Goal: Find specific page/section: Find specific page/section

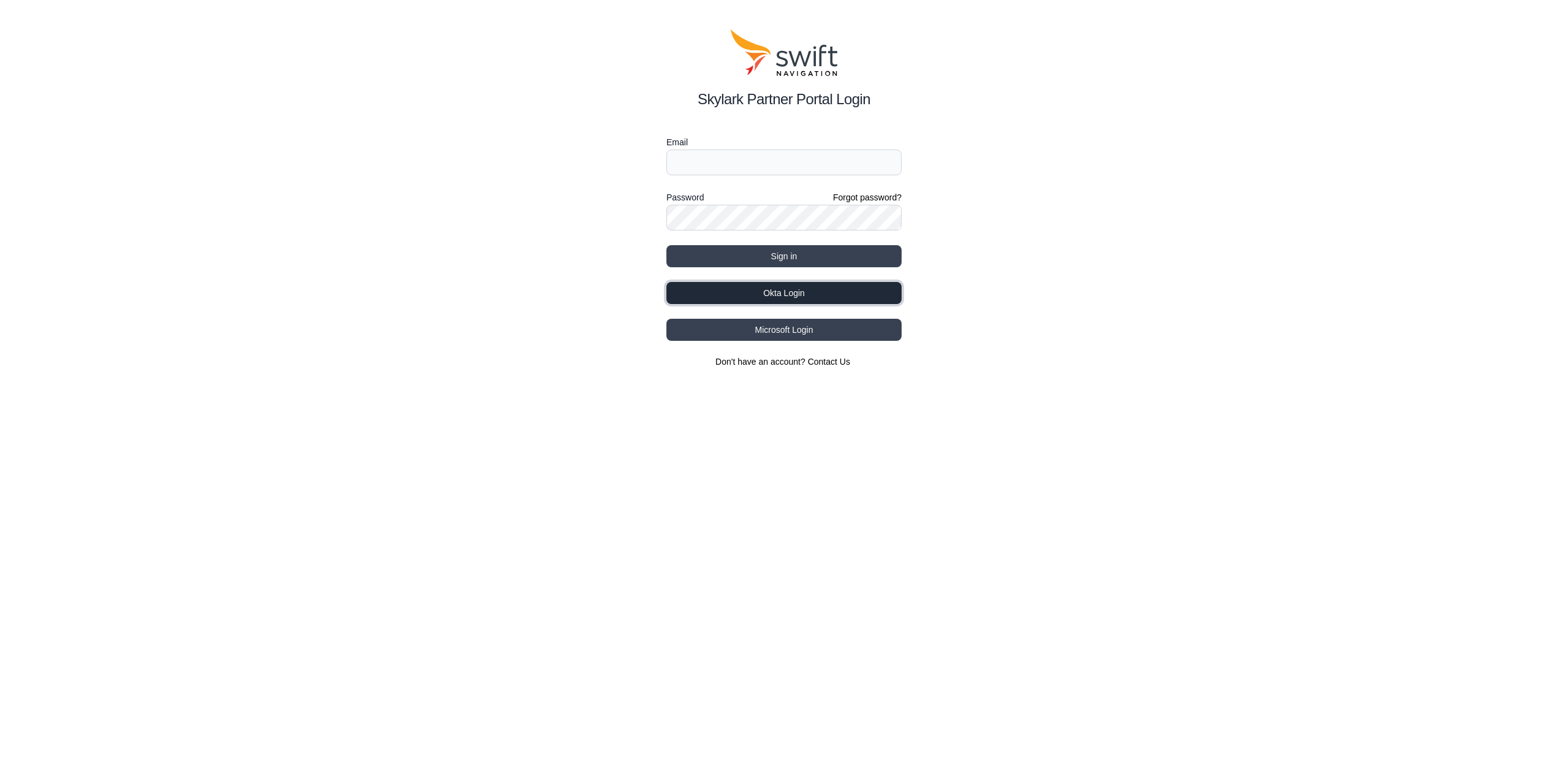
click at [796, 299] on button "Okta Login" at bounding box center [784, 293] width 235 height 22
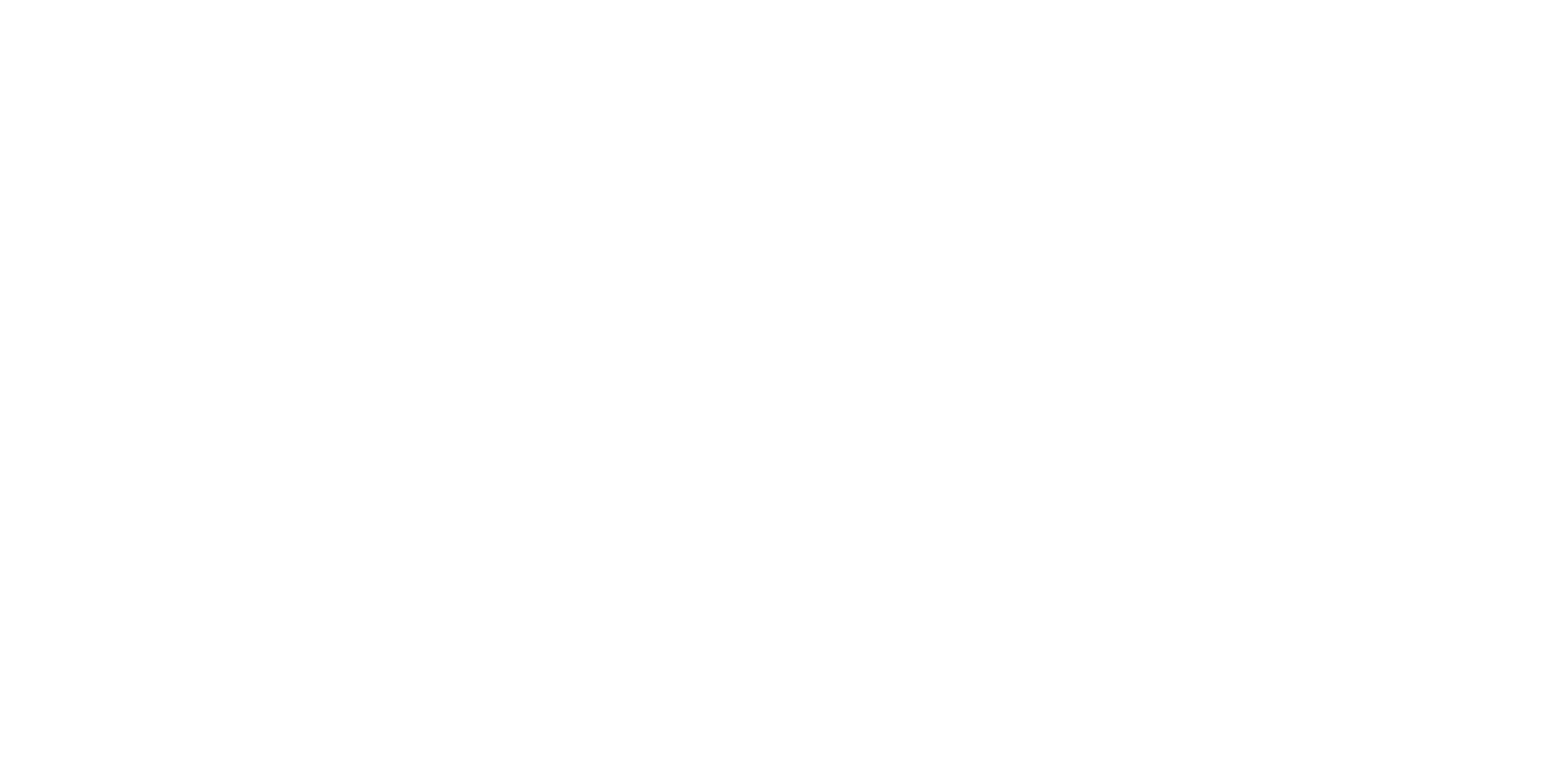
select select
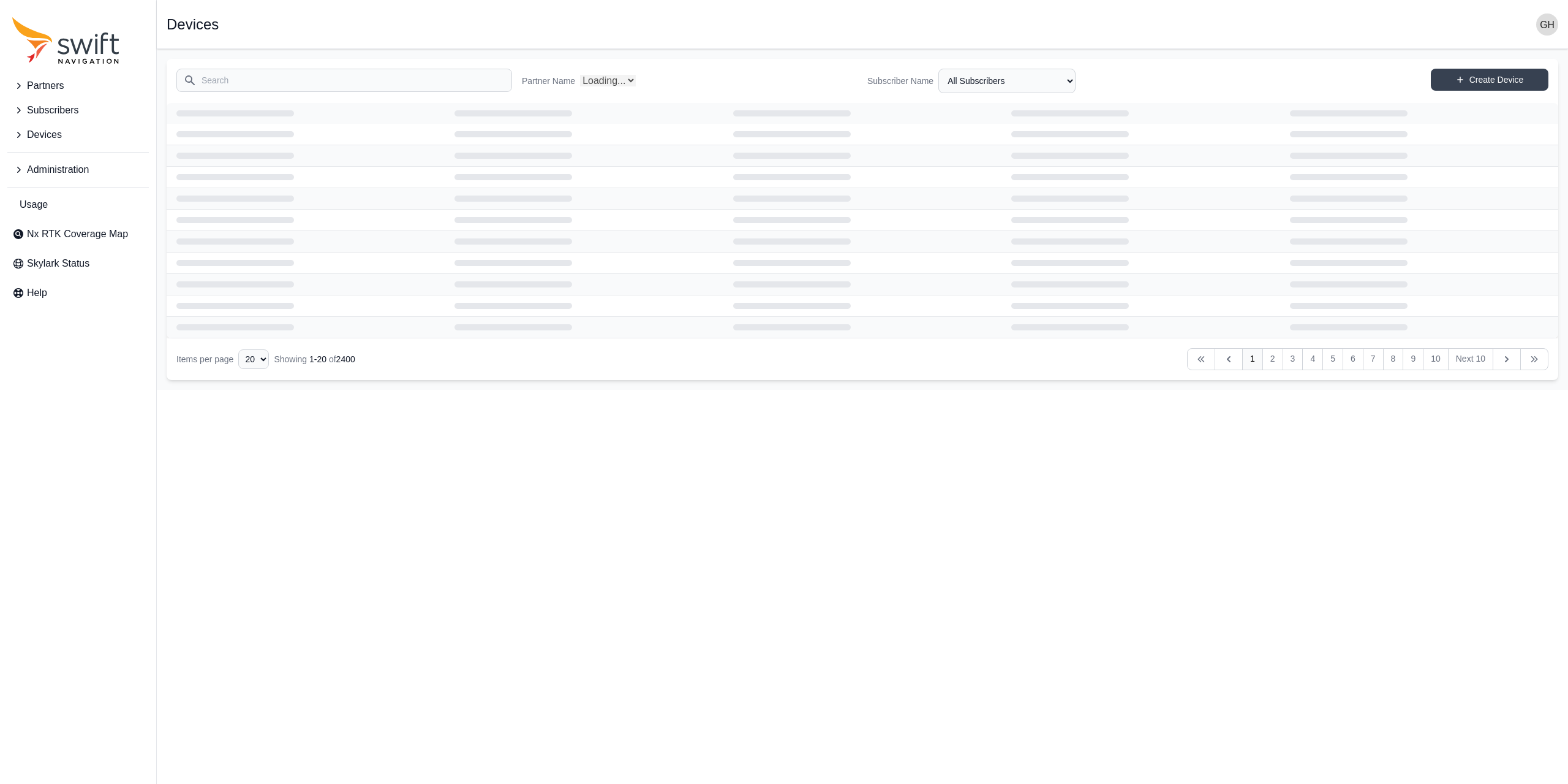
select select "Partner Name"
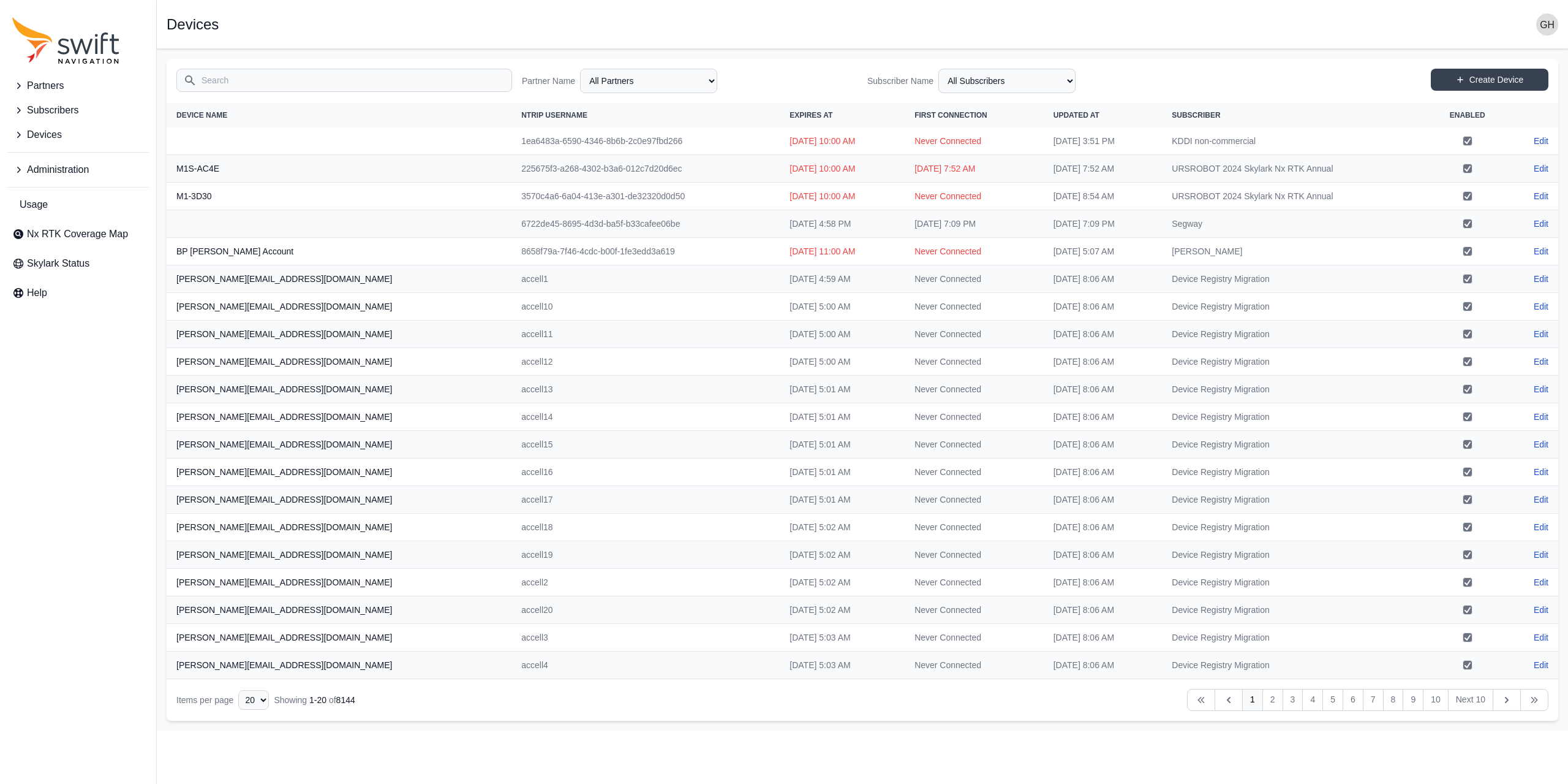
click at [64, 137] on button "Devices" at bounding box center [78, 134] width 142 height 24
click at [66, 112] on span "Subscribers" at bounding box center [53, 110] width 51 height 15
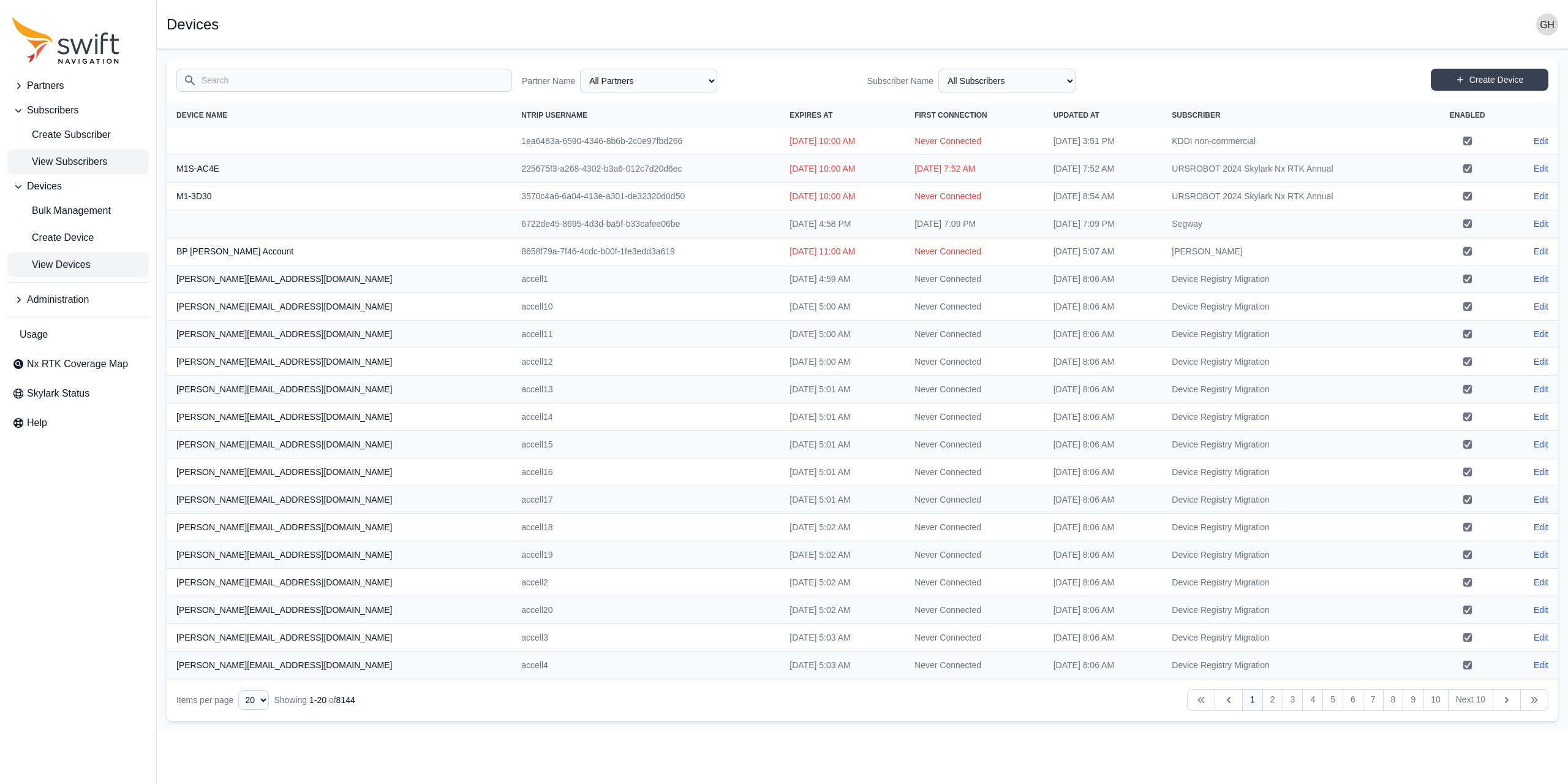
click at [67, 160] on span "View Subscribers" at bounding box center [59, 161] width 95 height 15
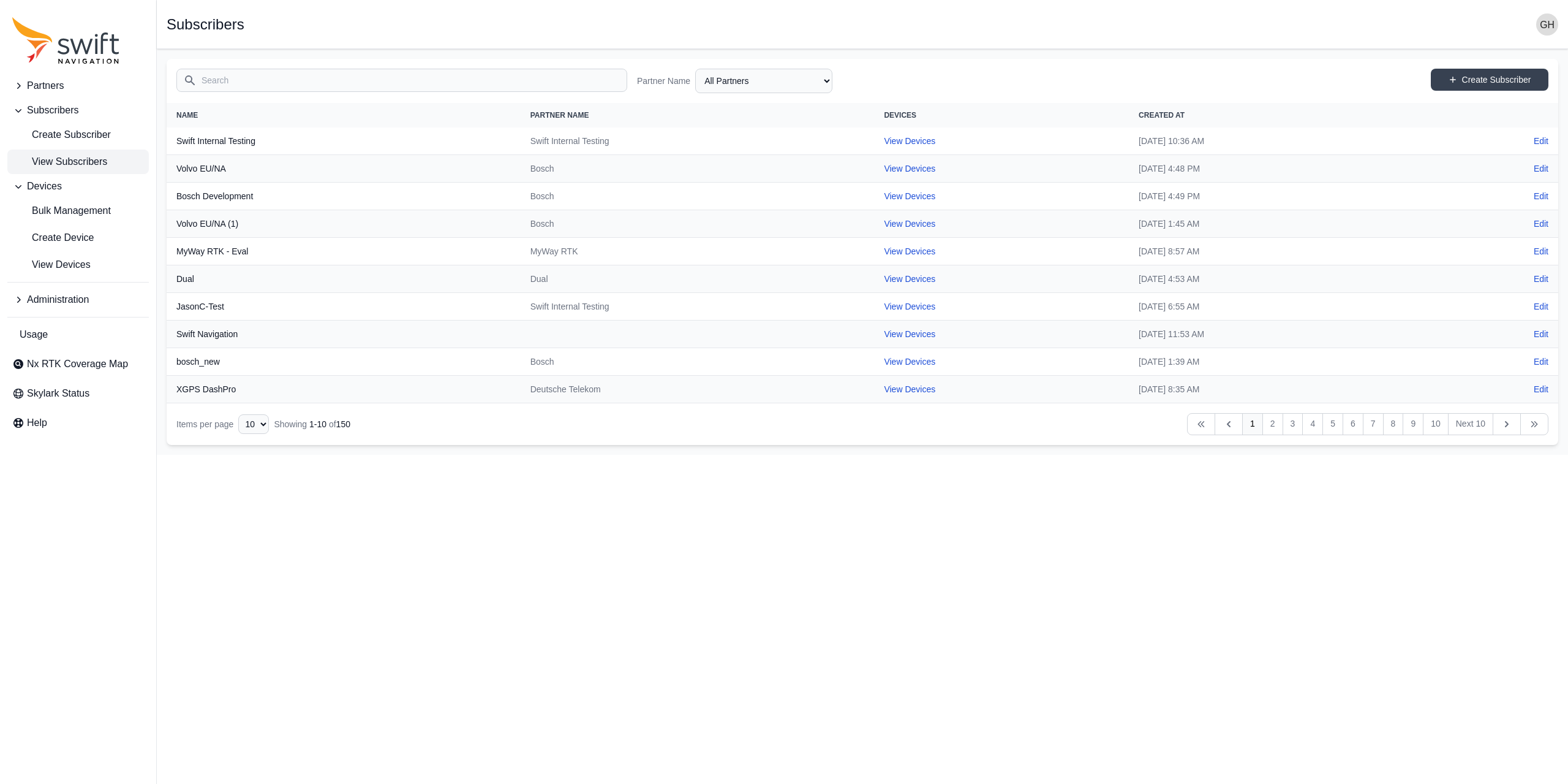
click at [250, 82] on input "Search" at bounding box center [402, 80] width 451 height 24
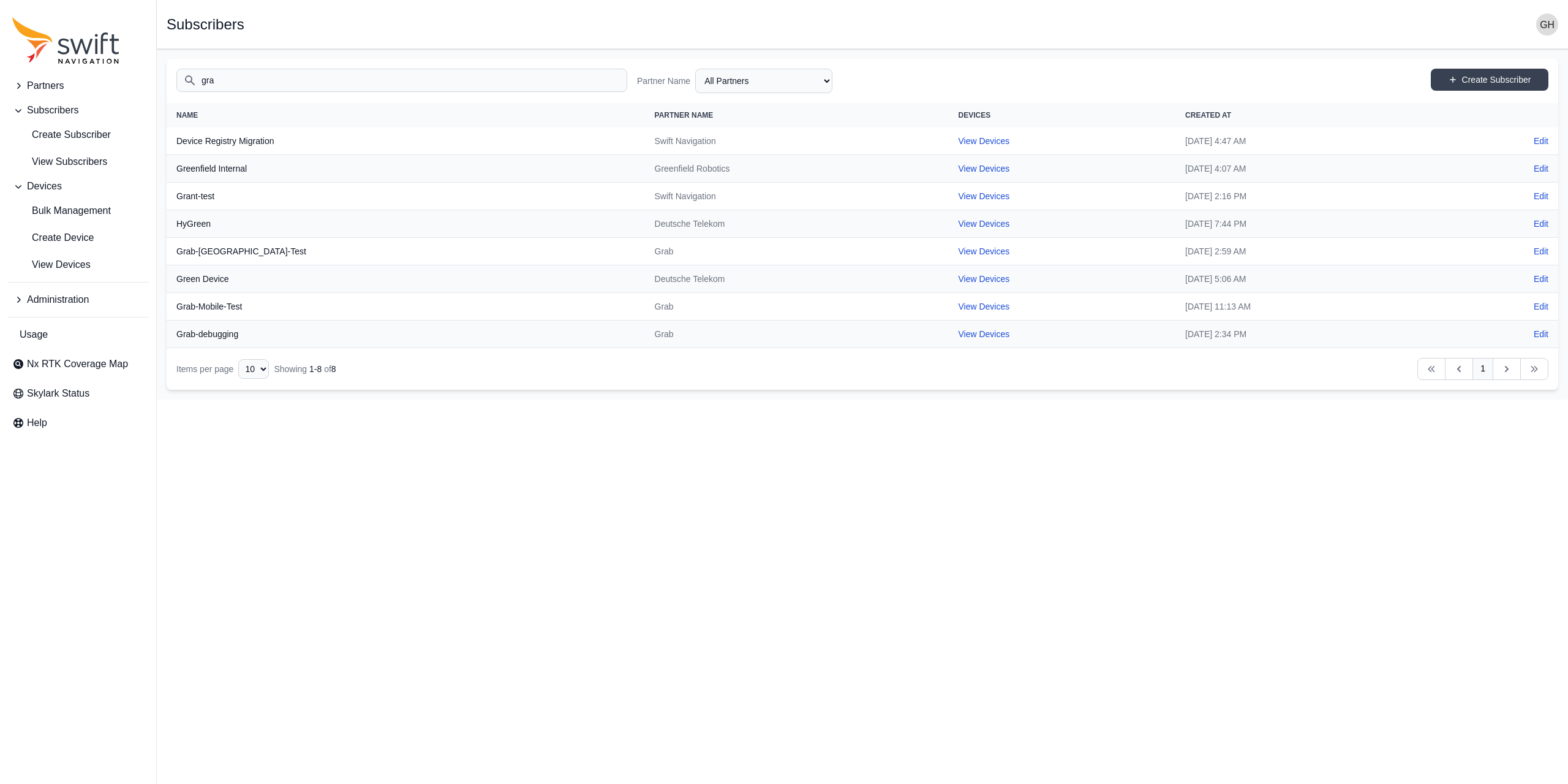
type input "gra"
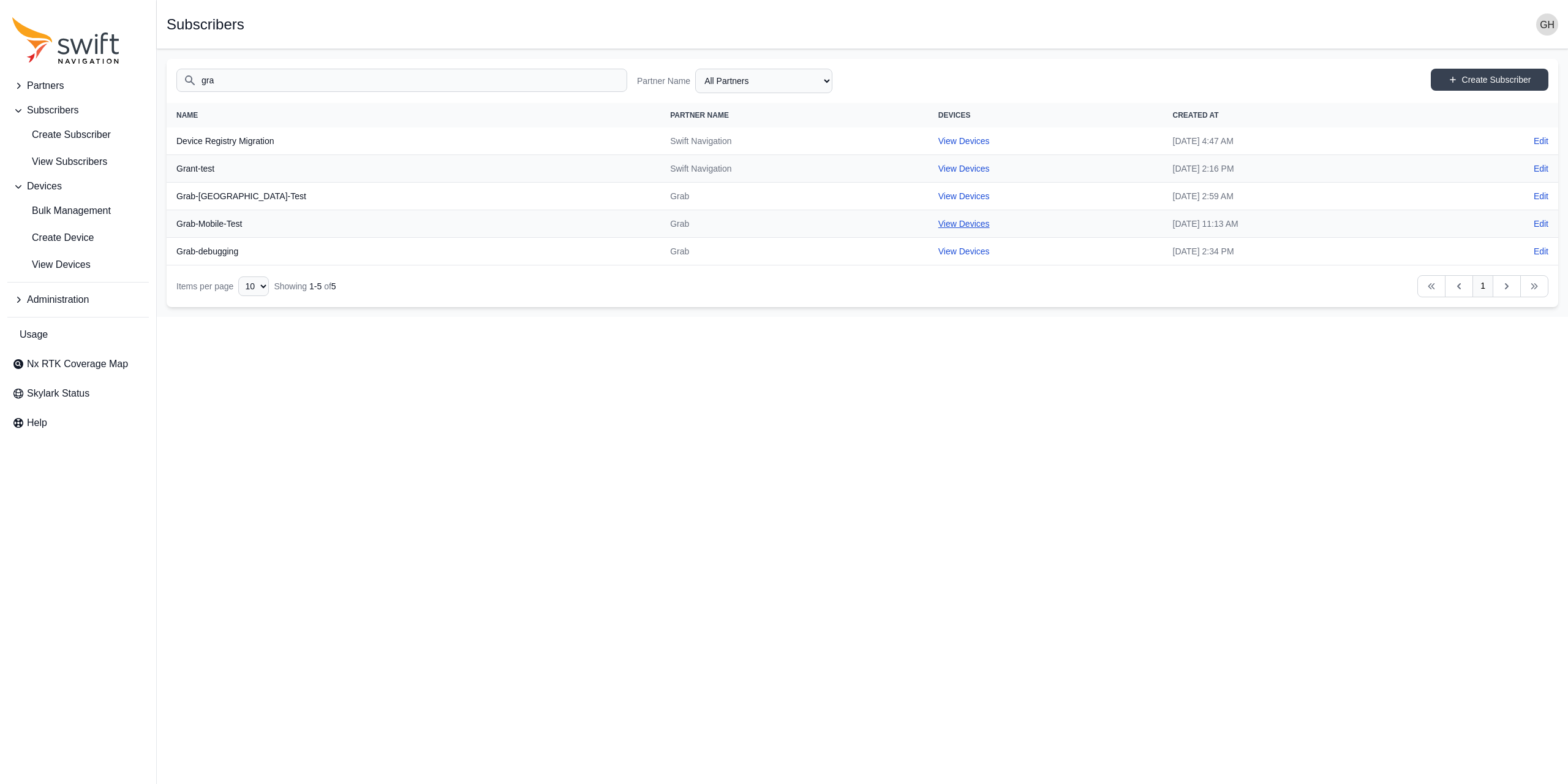
click at [938, 221] on link "View Devices" at bounding box center [964, 223] width 51 height 10
select select "b73d4de2-6dbc-4011-9928-ae142f8bb209"
click at [424, 70] on input "gra" at bounding box center [402, 80] width 451 height 24
type input "grab"
click at [57, 91] on span "Partners" at bounding box center [45, 85] width 37 height 15
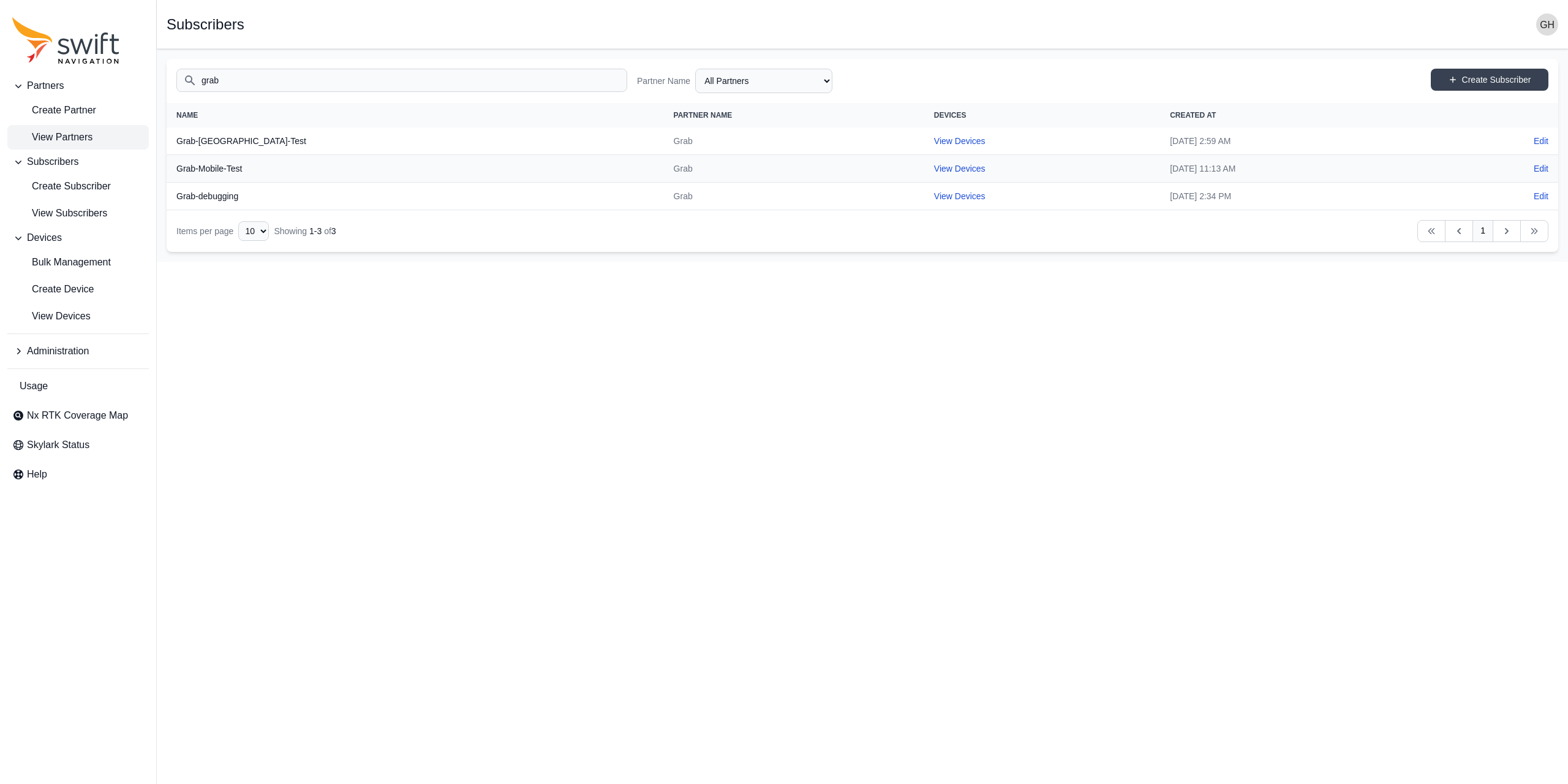
click at [64, 131] on span "View Partners" at bounding box center [53, 137] width 80 height 15
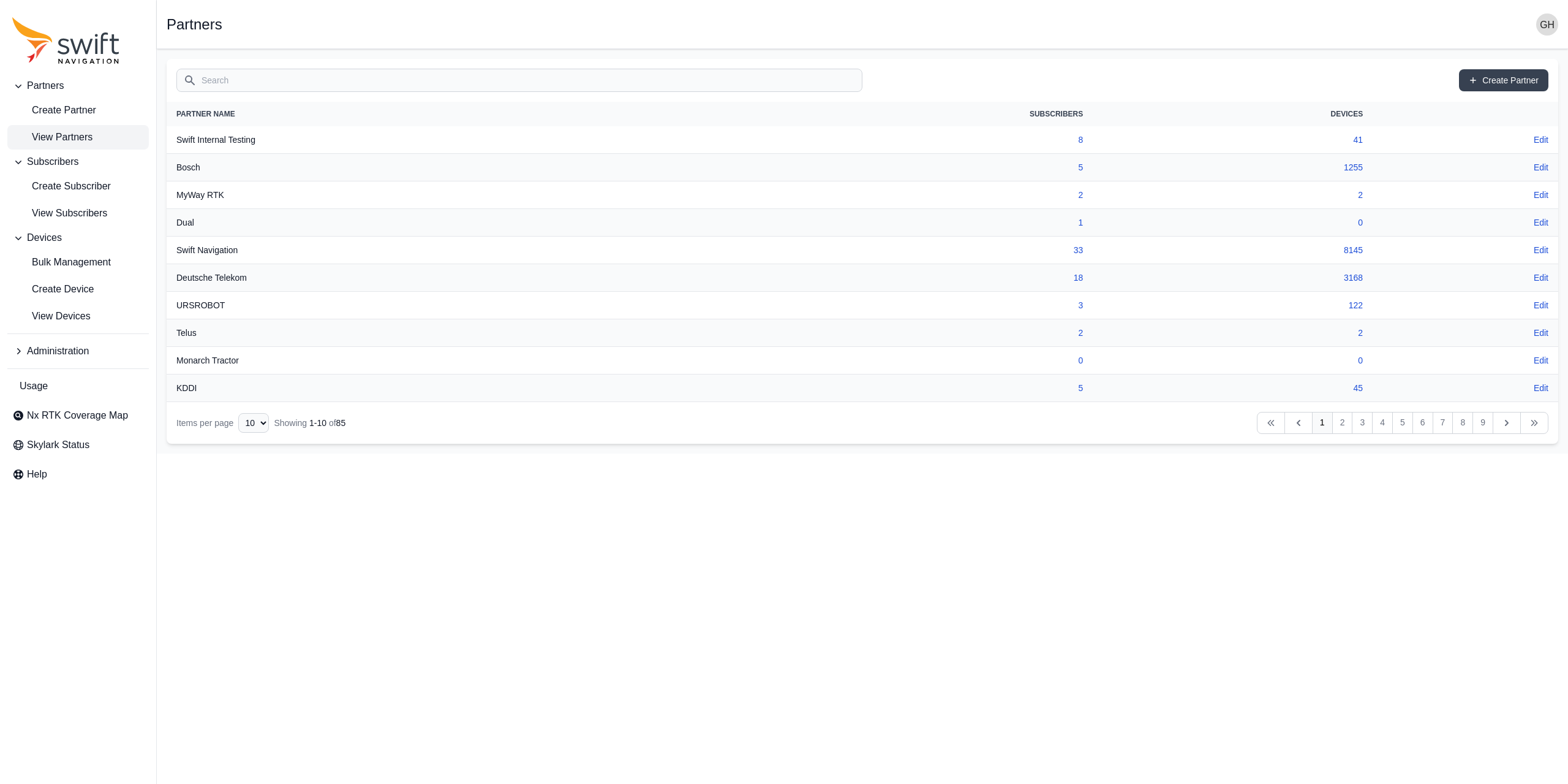
click at [229, 78] on input "Search" at bounding box center [519, 80] width 686 height 24
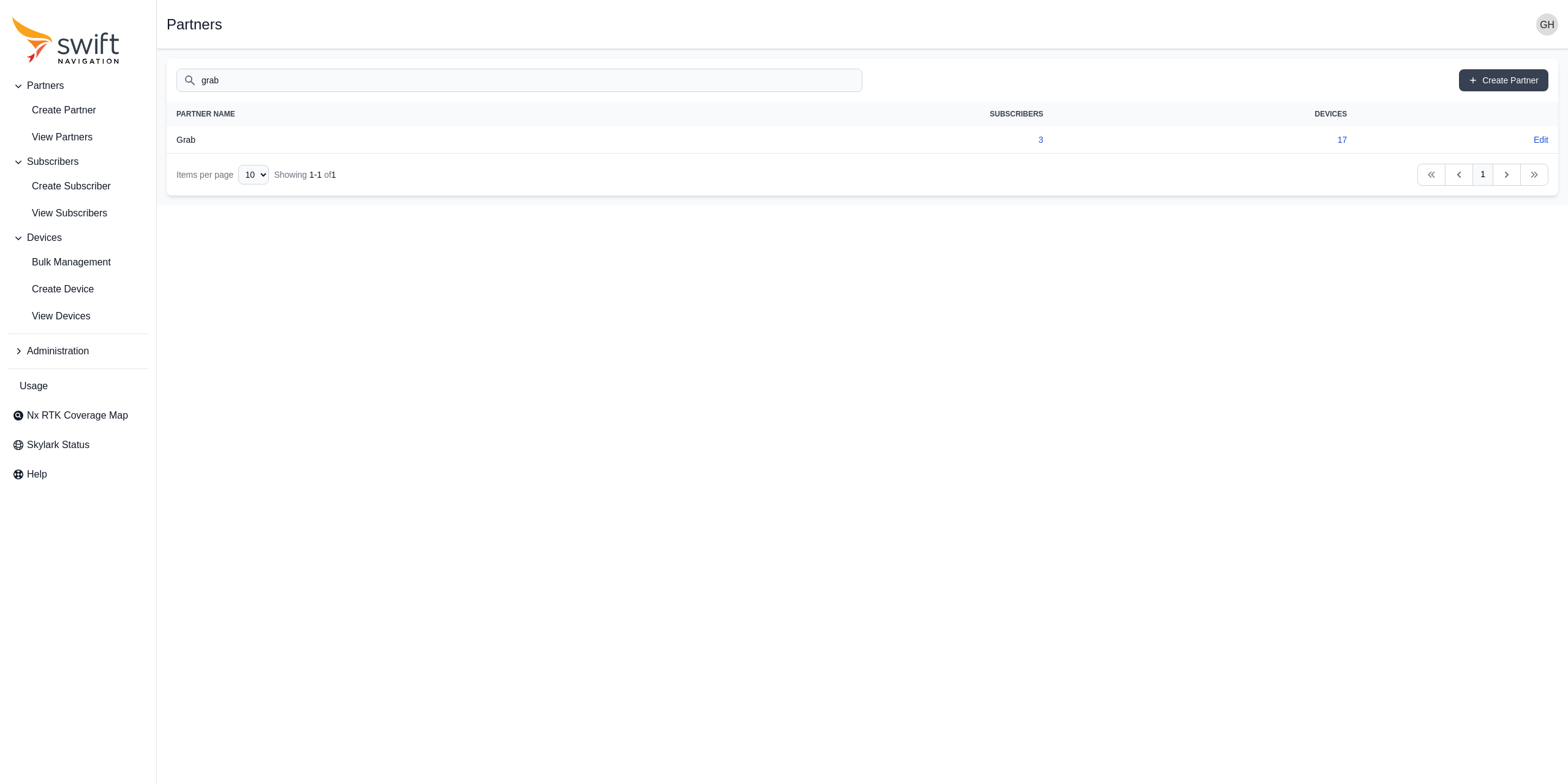
type input "grab"
click at [1041, 137] on link "3" at bounding box center [1041, 140] width 5 height 10
select select "3f7c8ae7-4574-44cd-b1e2-e924d7be4325"
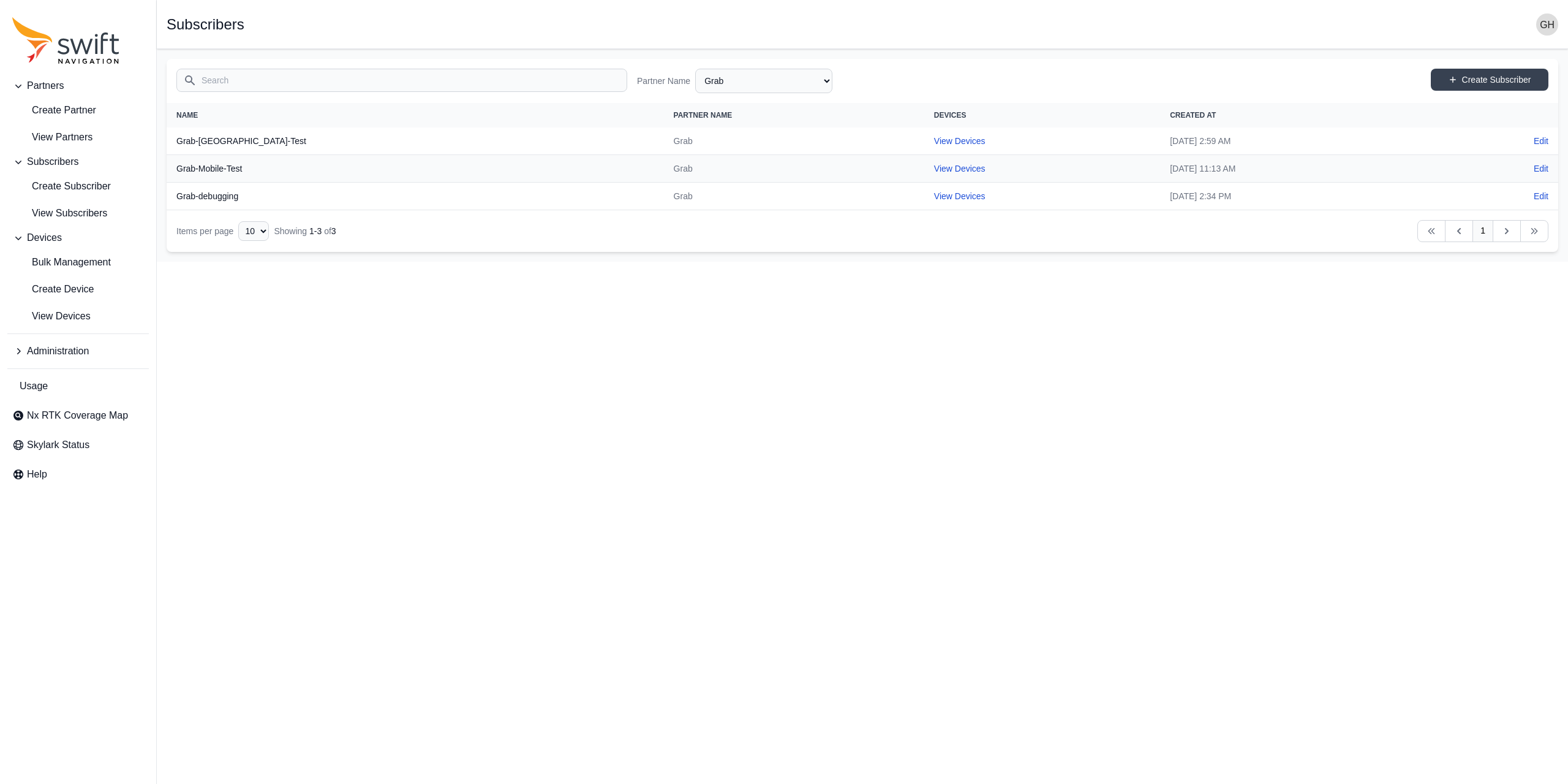
click at [66, 346] on span "Administration" at bounding box center [58, 351] width 62 height 15
click at [73, 397] on span "Authorization Groups" at bounding box center [68, 402] width 111 height 15
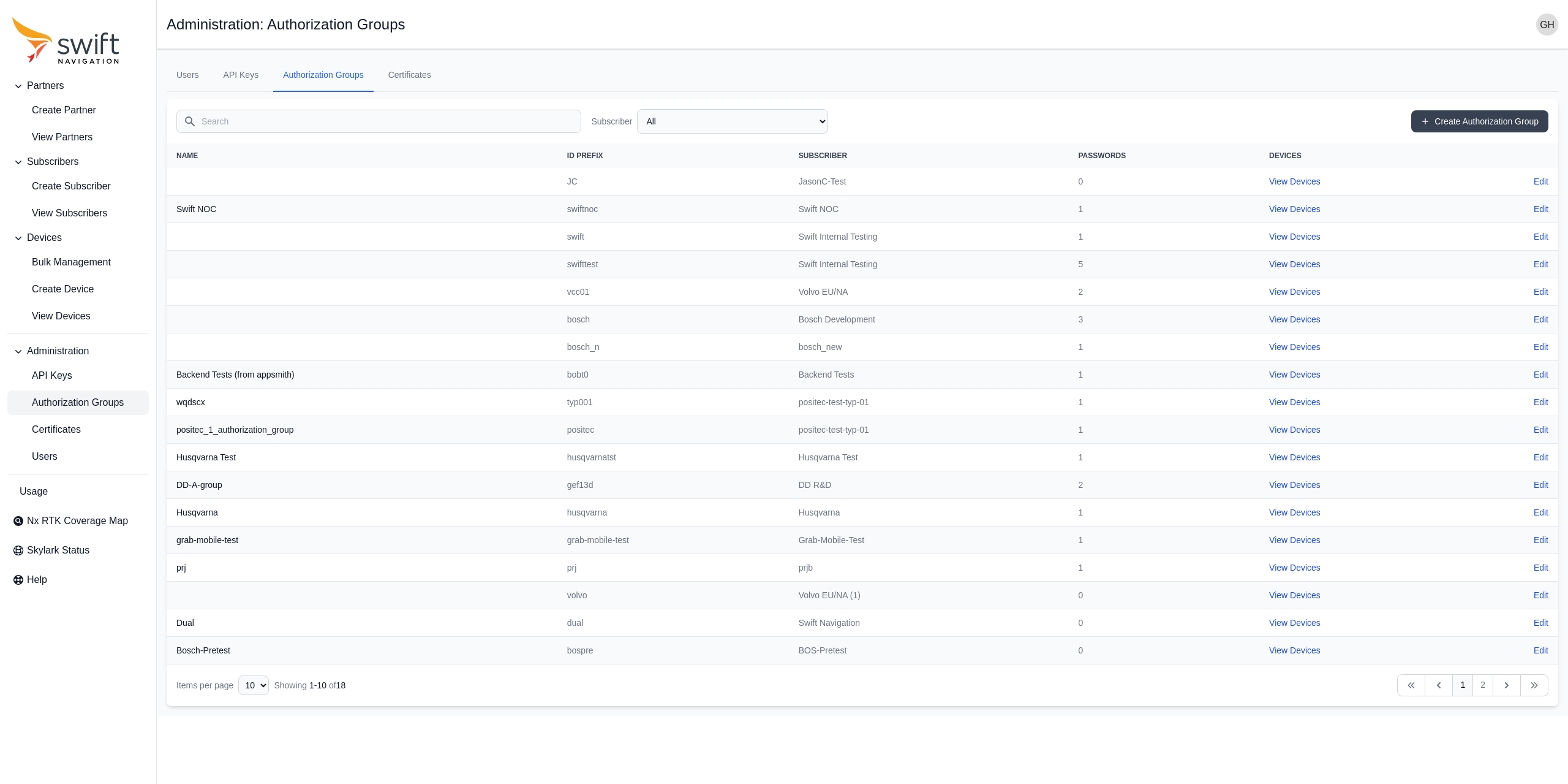
click at [331, 116] on input "Search" at bounding box center [379, 122] width 405 height 24
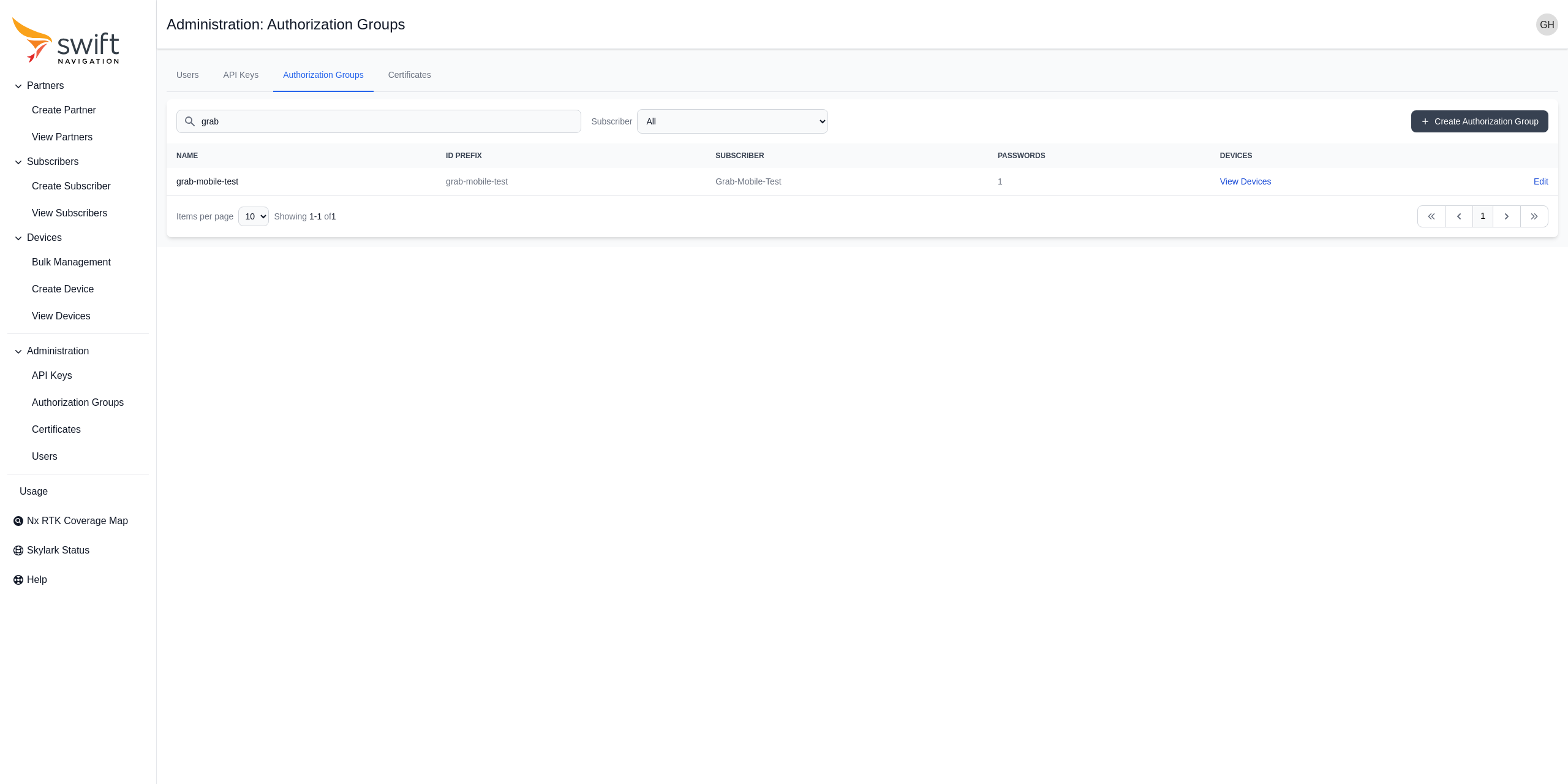
type input "grab"
click at [426, 73] on link "Certificates" at bounding box center [410, 75] width 62 height 33
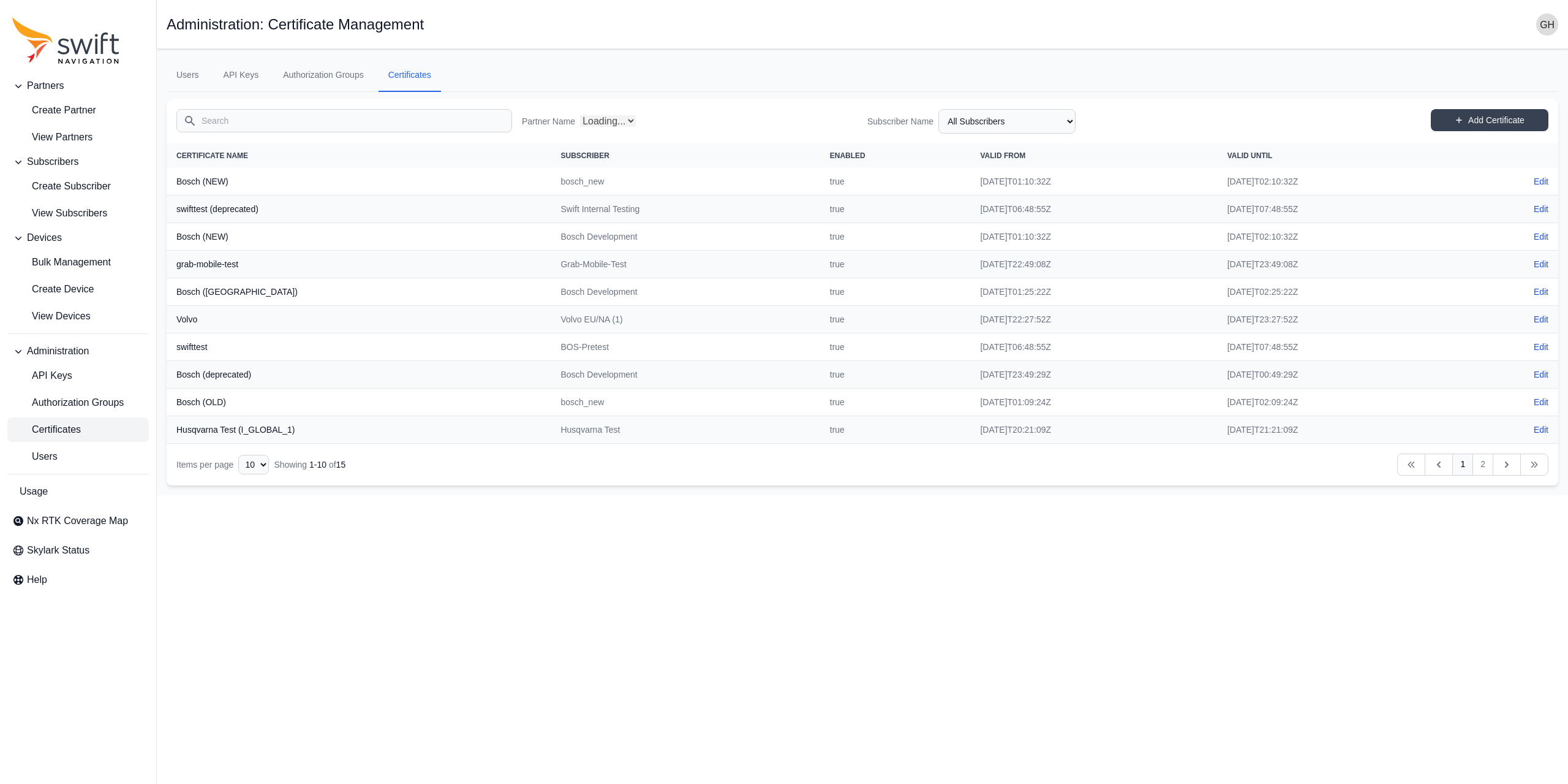
select select "Partner Name"
click at [348, 76] on link "Authorization Groups" at bounding box center [323, 75] width 100 height 33
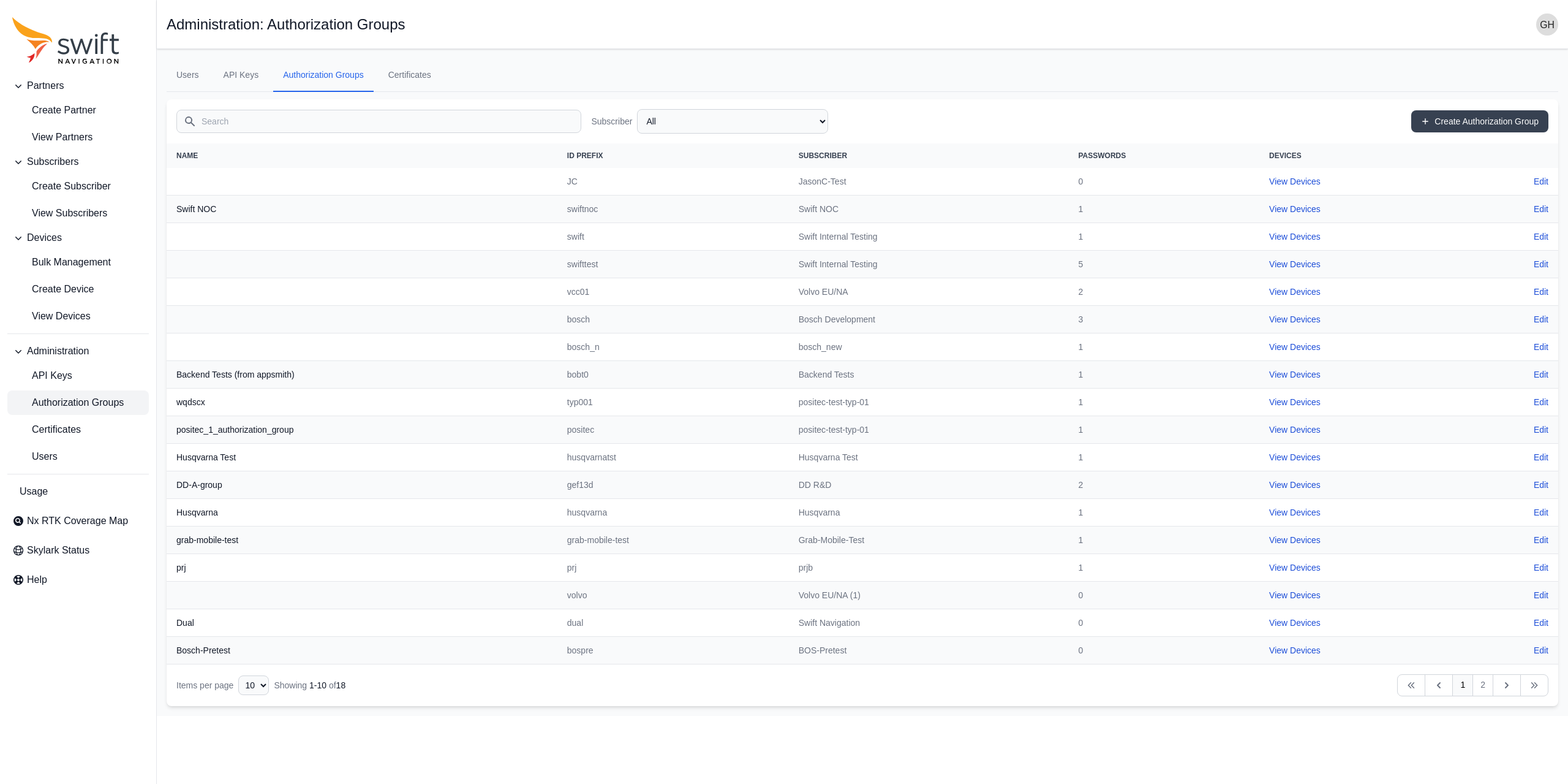
click at [320, 120] on input "Search" at bounding box center [379, 122] width 405 height 24
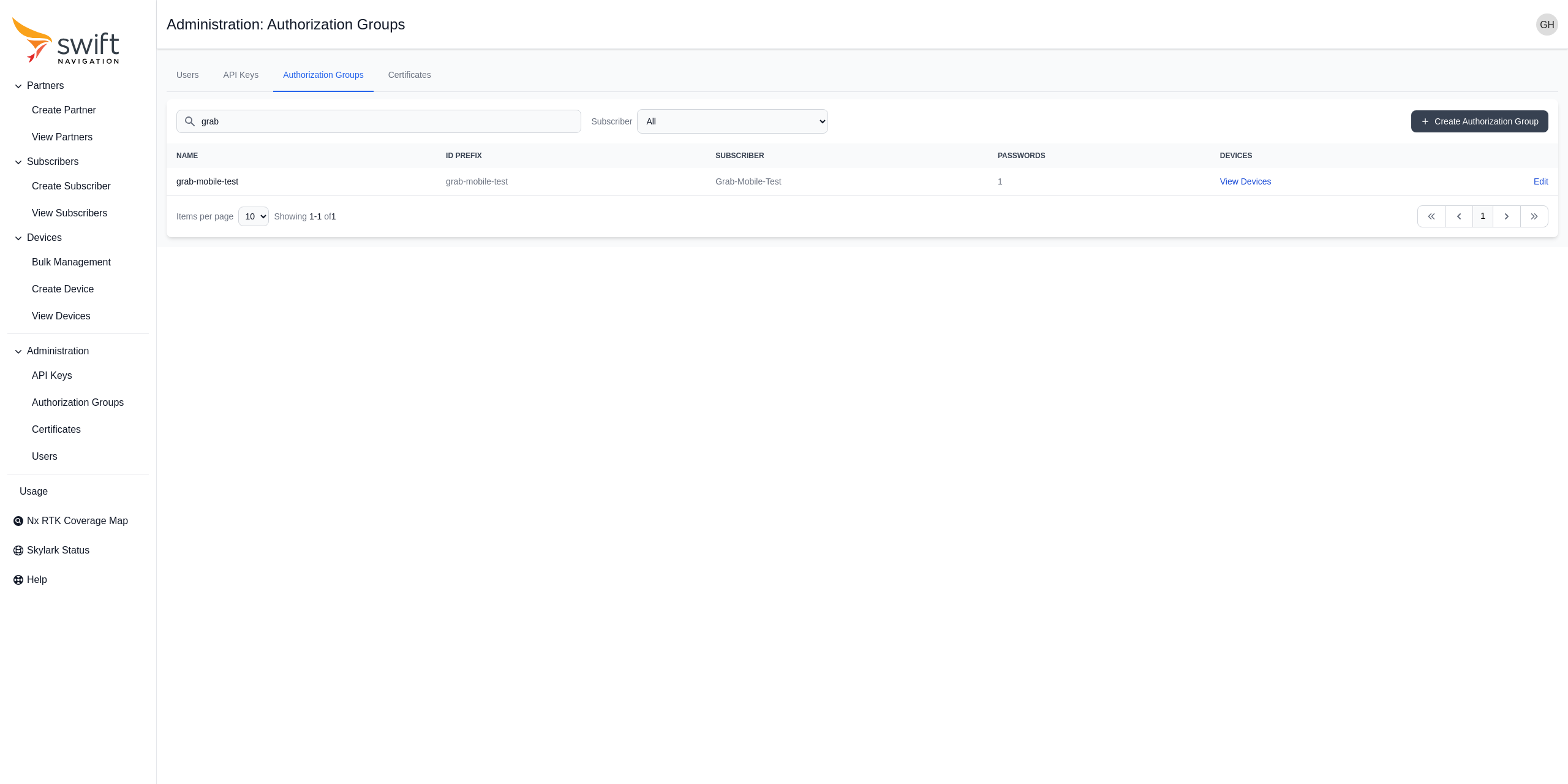
type input "grab"
click at [1001, 176] on td "1" at bounding box center [1099, 182] width 223 height 28
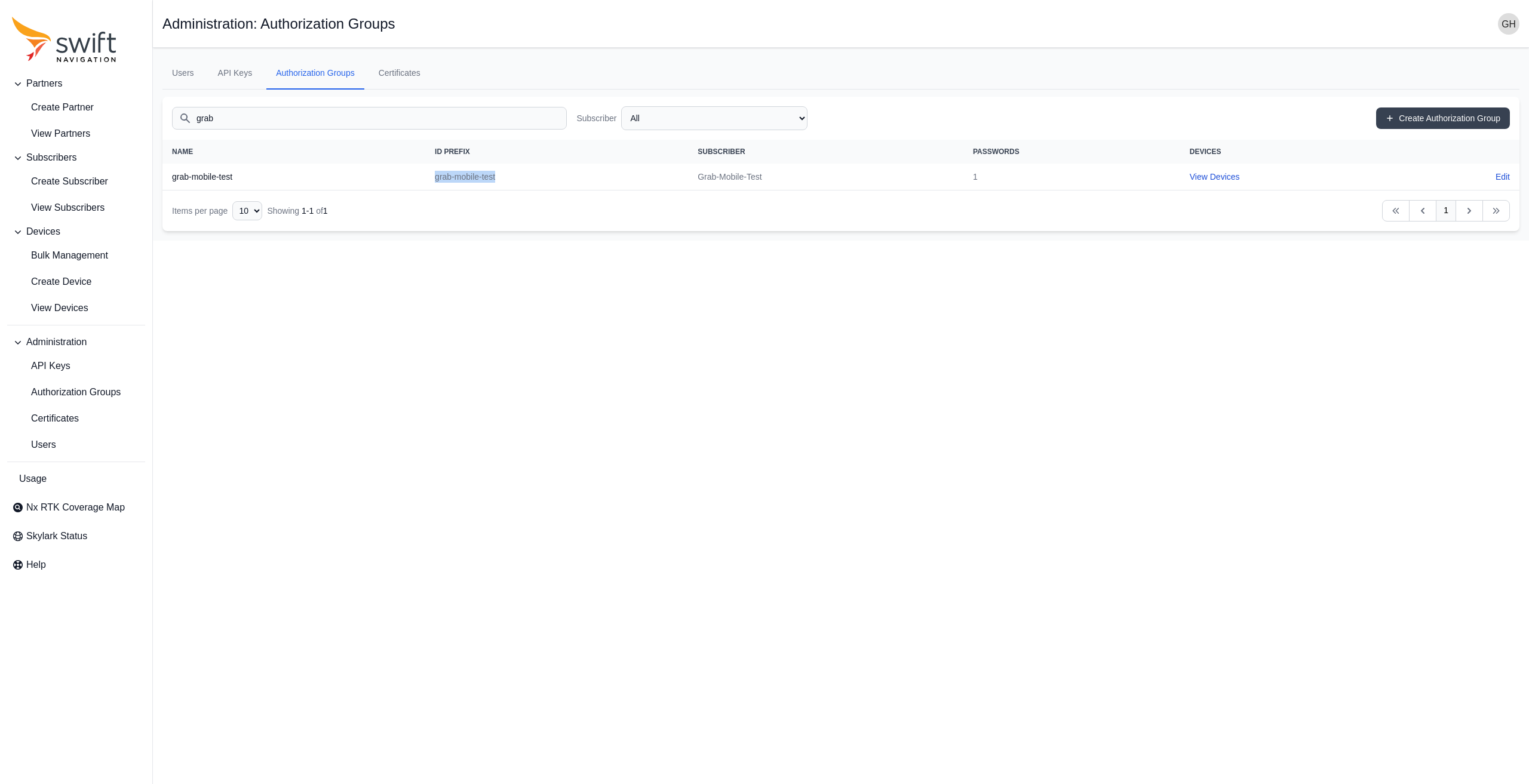
drag, startPoint x: 497, startPoint y: 175, endPoint x: 434, endPoint y: 177, distance: 63.0
click at [434, 177] on td "grab-mobile-test" at bounding box center [557, 177] width 263 height 27
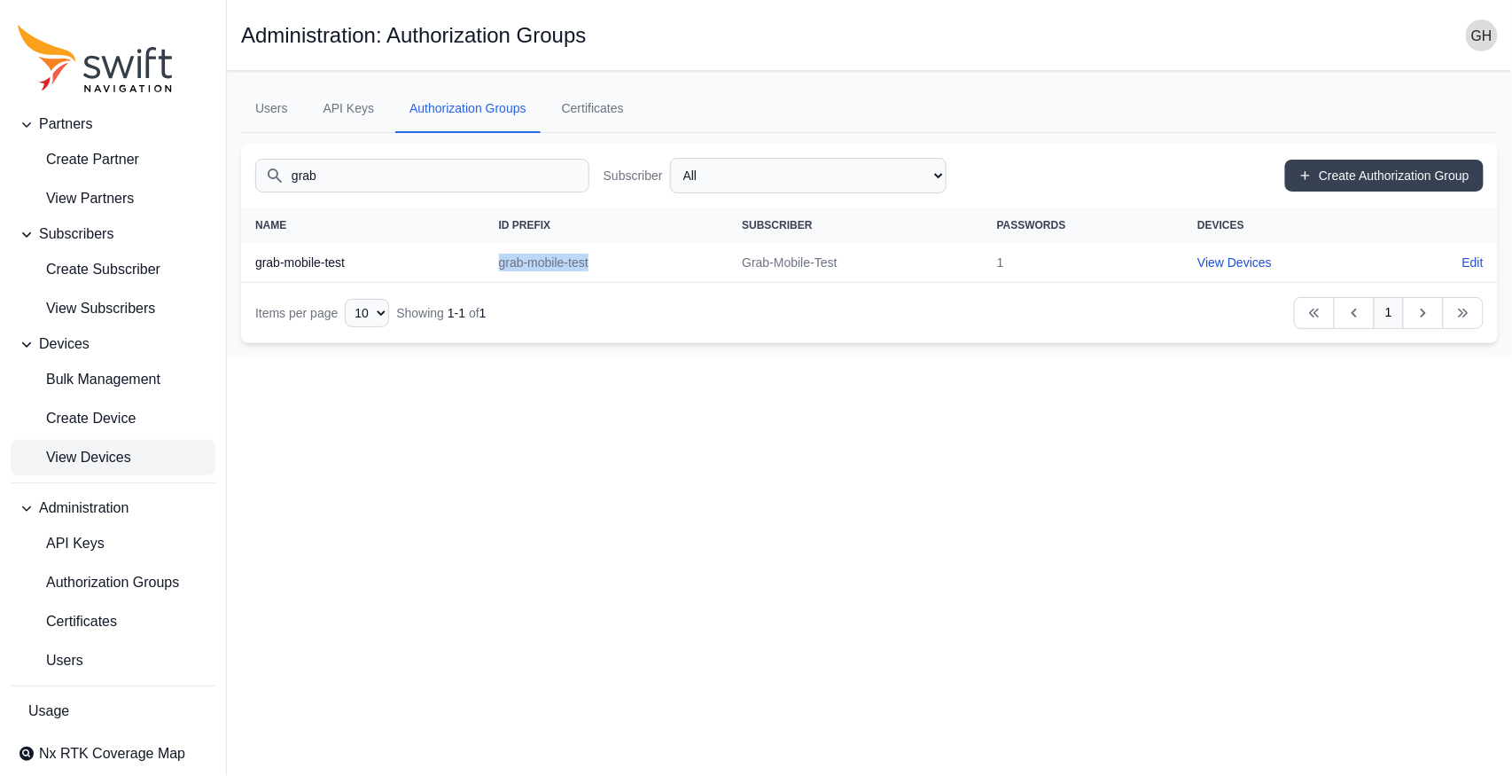
click at [95, 452] on span "View Devices" at bounding box center [74, 457] width 113 height 21
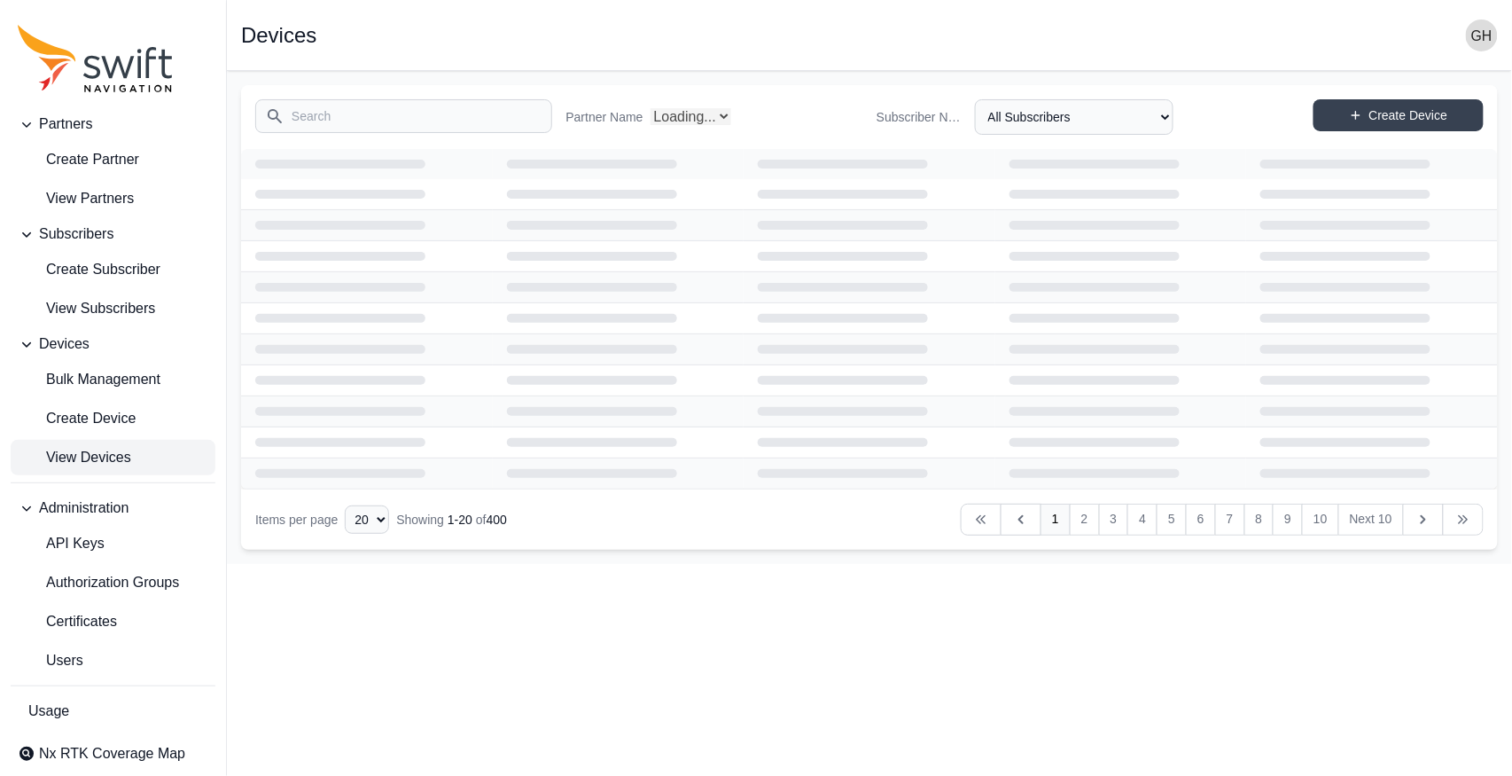
select select "Partner Name"
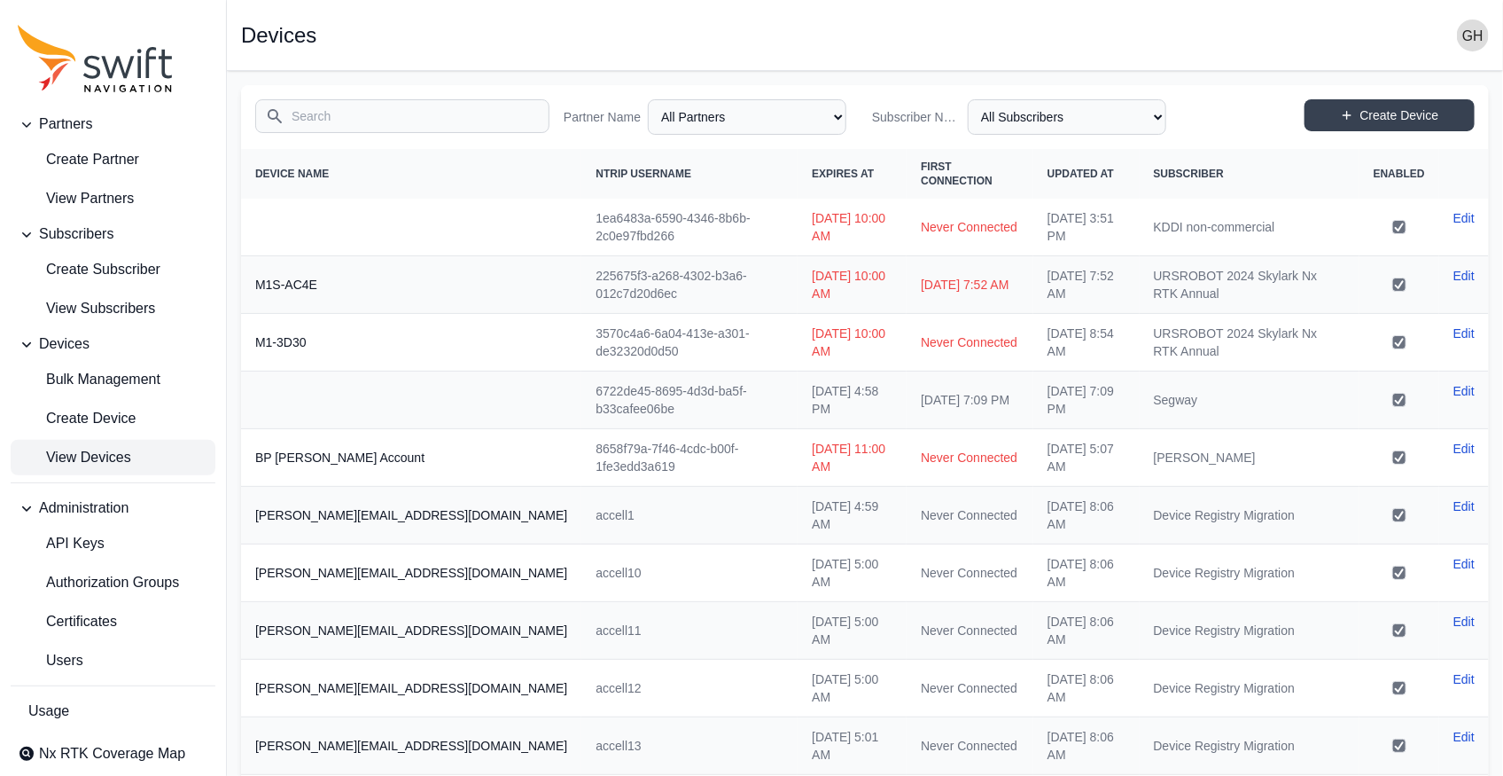
click at [91, 451] on span "View Devices" at bounding box center [74, 457] width 113 height 21
click at [333, 130] on input "Search" at bounding box center [402, 116] width 294 height 34
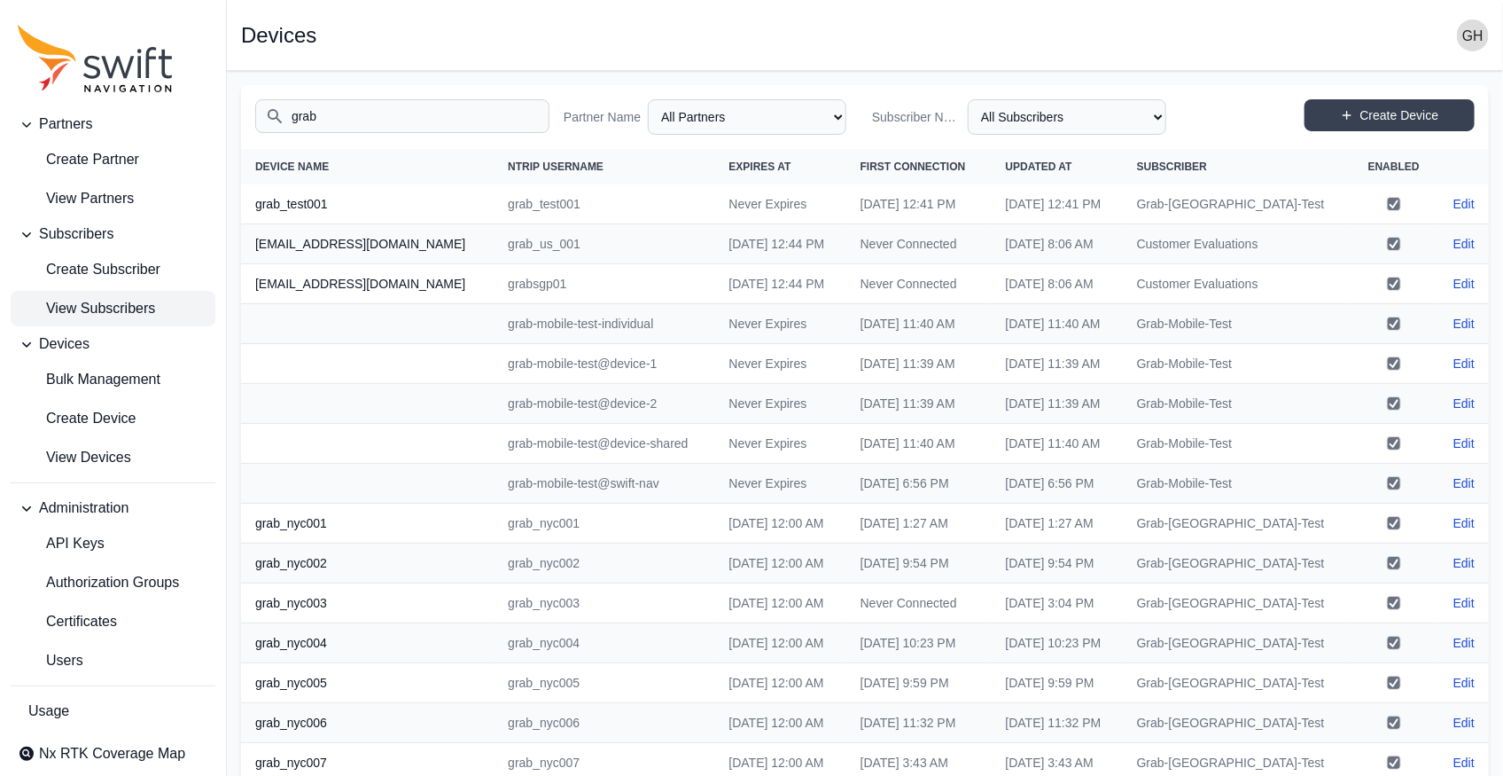
type input "grab"
click at [116, 309] on span "View Subscribers" at bounding box center [86, 308] width 137 height 21
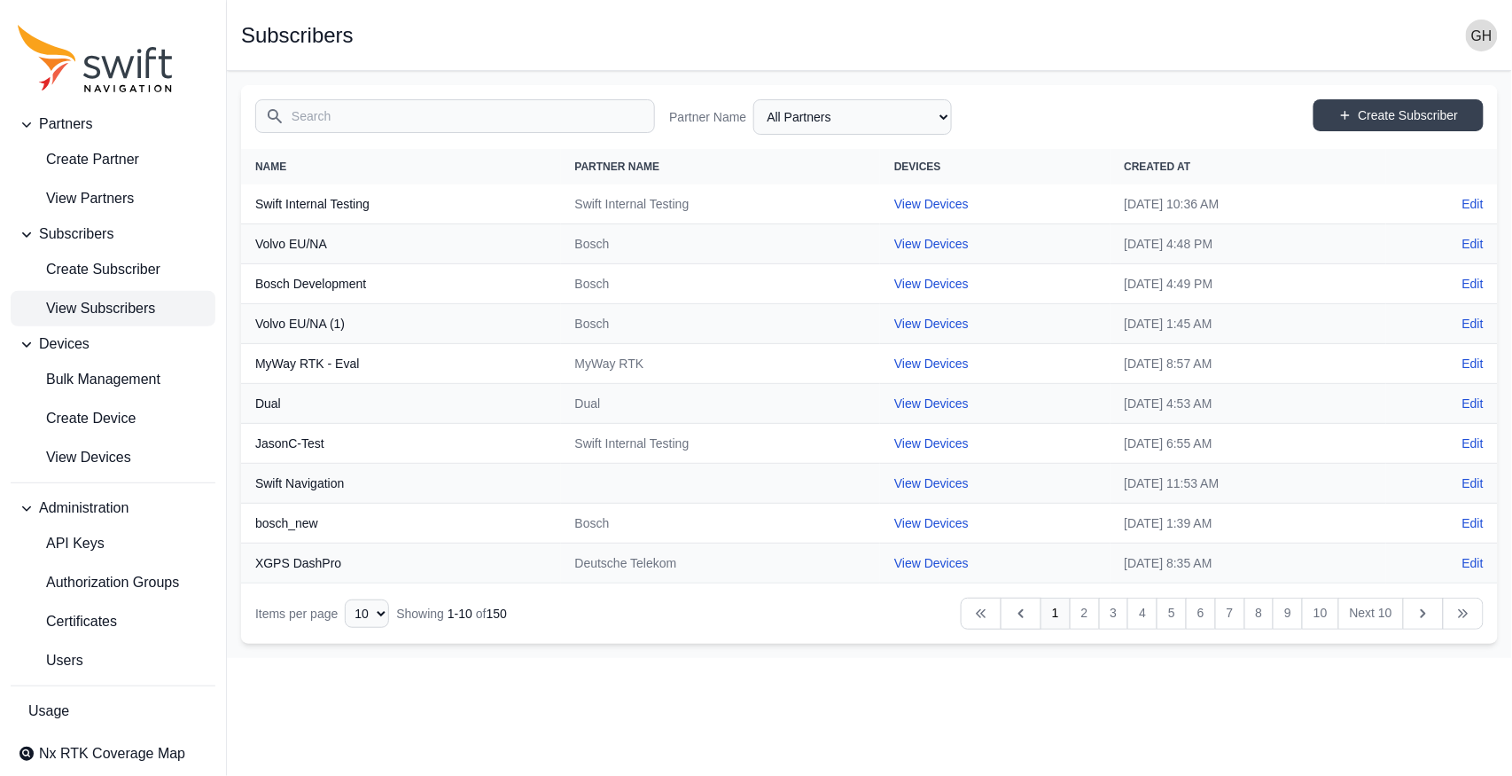
click at [433, 126] on input "Search" at bounding box center [455, 116] width 400 height 34
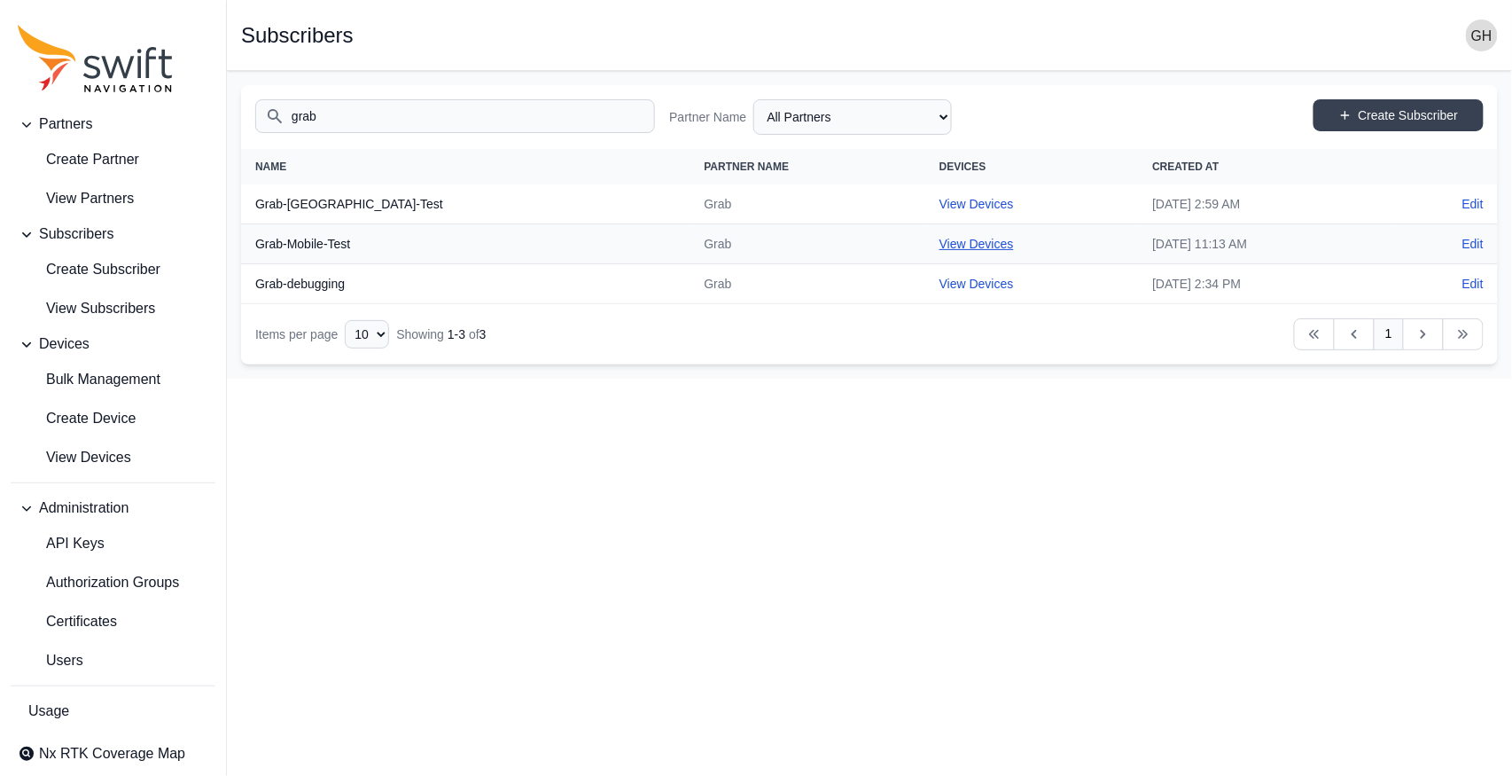
type input "grab"
click at [940, 246] on link "View Devices" at bounding box center [977, 244] width 74 height 14
select select "b73d4de2-6dbc-4011-9928-ae142f8bb209"
